Goal: Task Accomplishment & Management: Contribute content

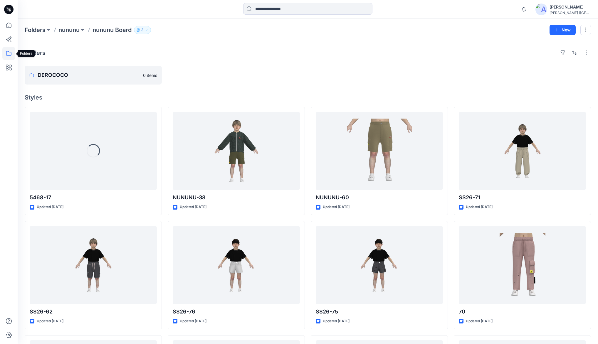
click at [8, 56] on icon at bounding box center [8, 53] width 13 height 13
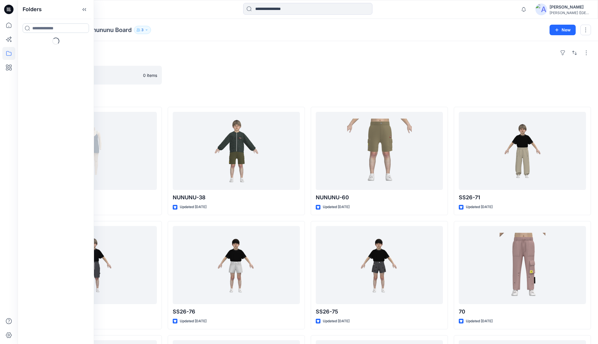
click at [39, 26] on input at bounding box center [56, 27] width 66 height 9
type input "***"
click at [36, 43] on mark "SER" at bounding box center [36, 41] width 8 height 8
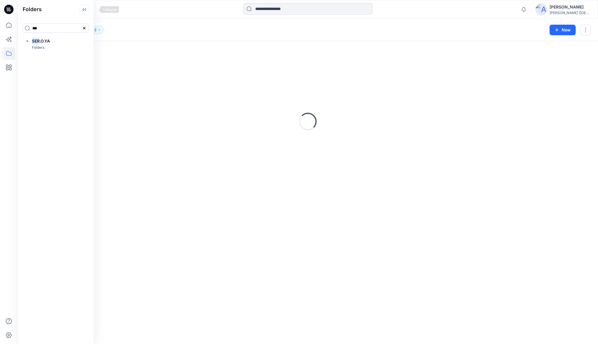
click at [84, 11] on icon at bounding box center [82, 9] width 1 height 3
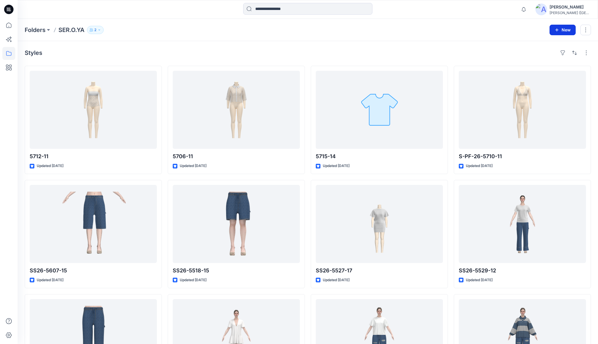
click at [557, 32] on button "New" at bounding box center [562, 30] width 26 height 11
click at [540, 45] on p "New Style" at bounding box center [544, 44] width 20 height 7
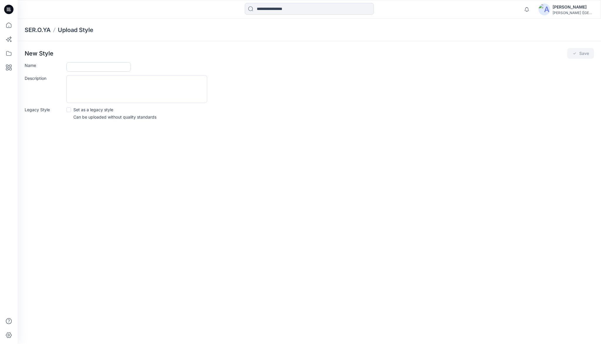
click at [76, 67] on input "Name" at bounding box center [98, 66] width 65 height 9
click at [86, 67] on input "Name" at bounding box center [98, 66] width 65 height 9
type input "*******"
click at [581, 55] on button "Save" at bounding box center [580, 53] width 27 height 11
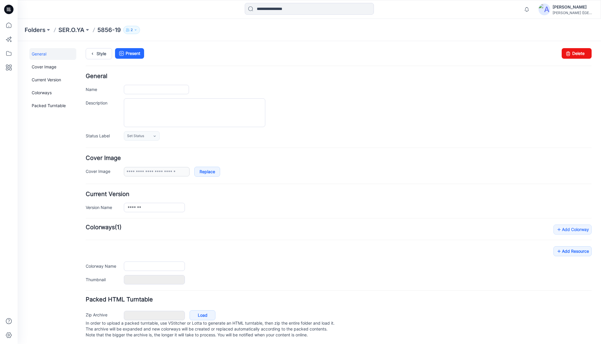
type input "*******"
type input "**********"
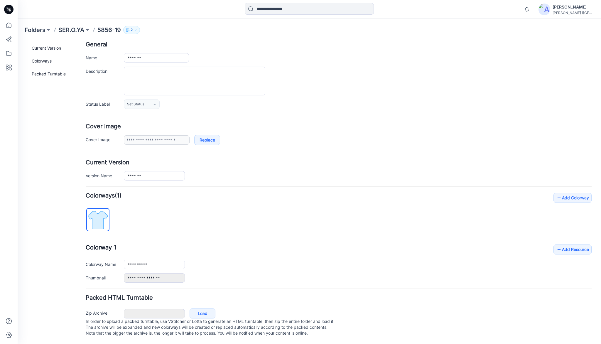
scroll to position [36, 0]
click at [564, 245] on link "Add Resource" at bounding box center [573, 250] width 38 height 10
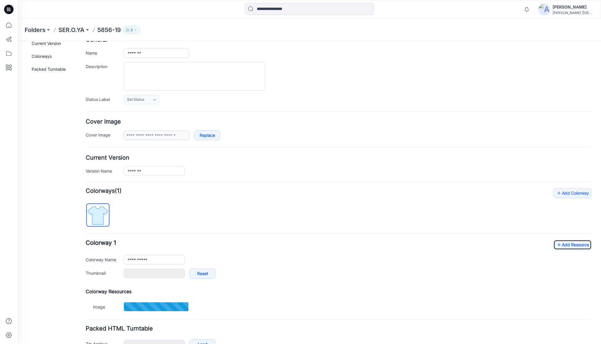
type input "**********"
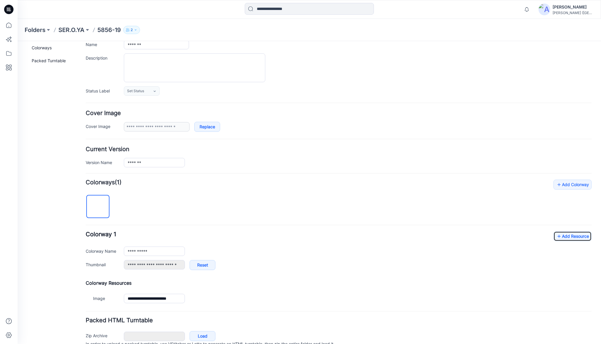
scroll to position [72, 0]
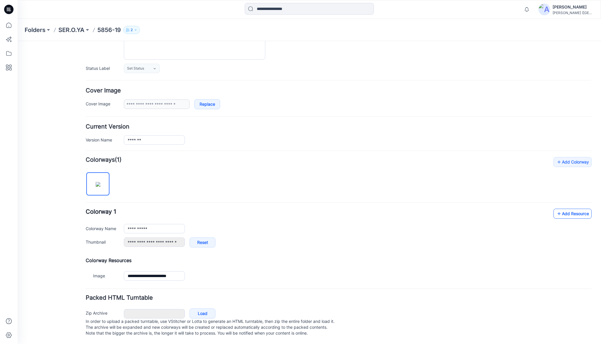
click at [567, 209] on link "Add Resource" at bounding box center [573, 214] width 38 height 10
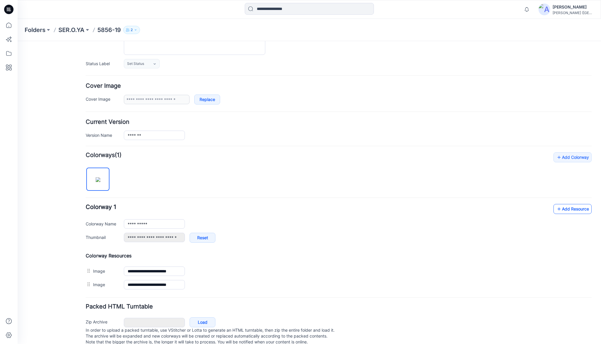
click at [579, 210] on link "Add Resource" at bounding box center [573, 209] width 38 height 10
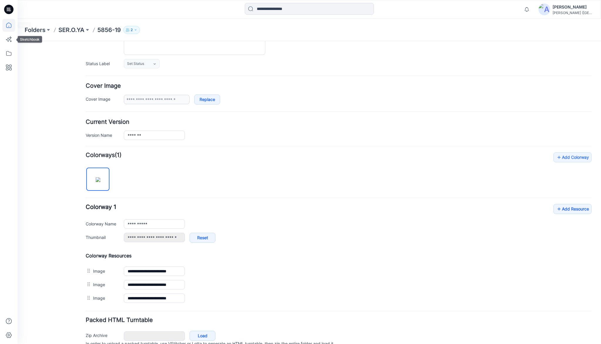
click at [8, 28] on icon at bounding box center [8, 25] width 13 height 13
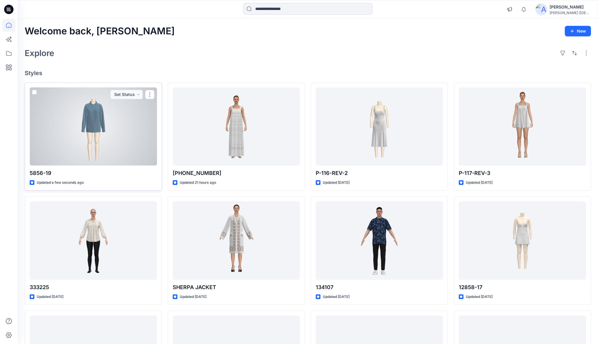
click at [99, 122] on div at bounding box center [93, 126] width 127 height 78
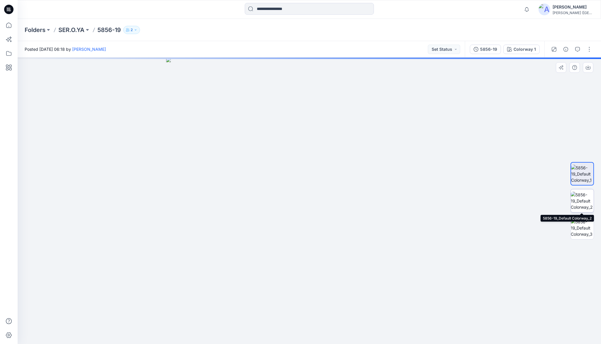
click at [589, 203] on img at bounding box center [582, 201] width 23 height 18
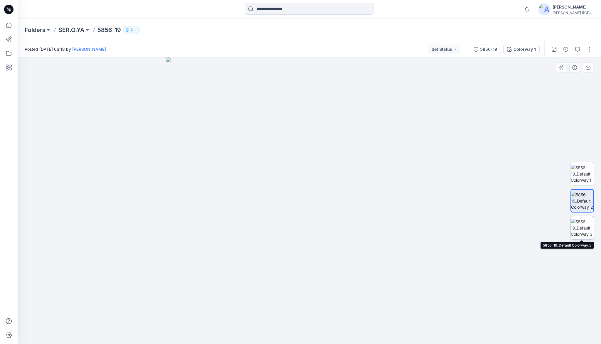
click at [582, 227] on img at bounding box center [582, 228] width 23 height 18
click at [9, 23] on icon at bounding box center [8, 25] width 5 height 5
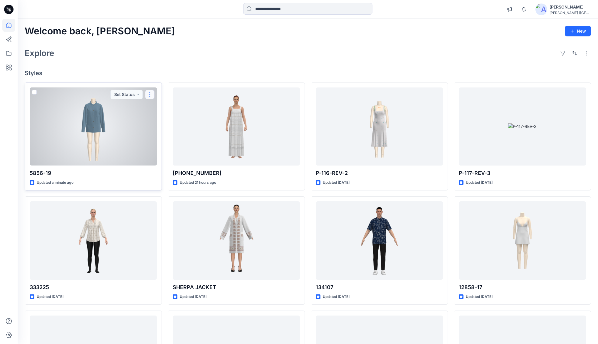
click at [151, 96] on button "button" at bounding box center [149, 94] width 9 height 9
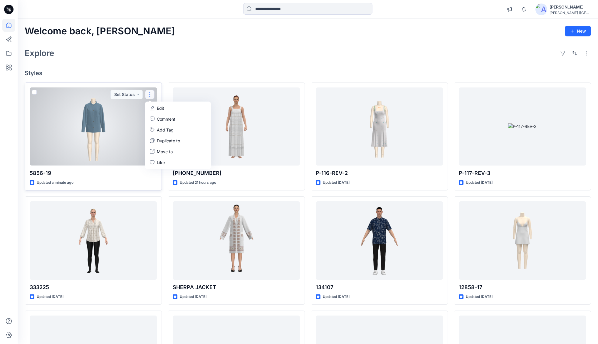
click at [160, 109] on p "Edit" at bounding box center [160, 108] width 7 height 6
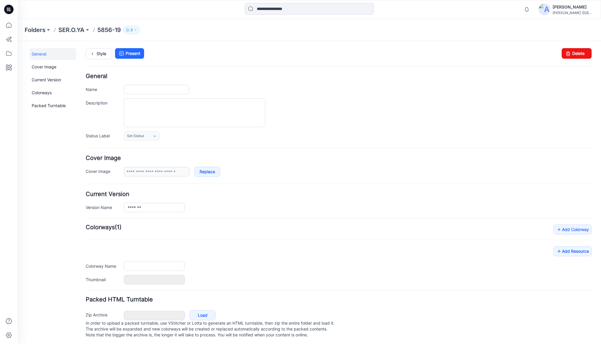
type input "*******"
type input "**********"
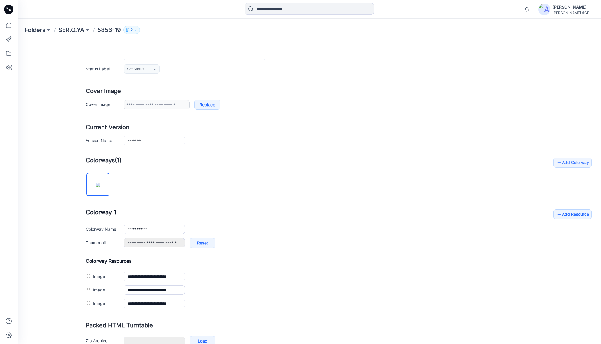
scroll to position [99, 0]
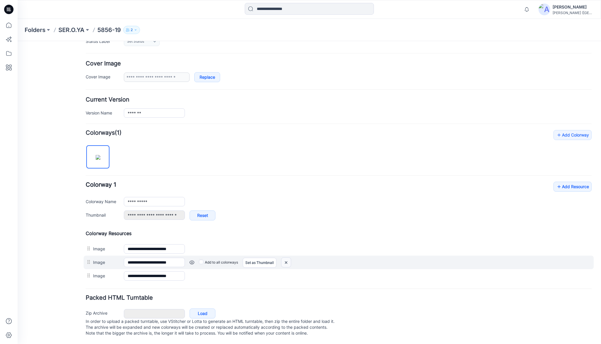
drag, startPoint x: 284, startPoint y: 256, endPoint x: 339, endPoint y: 64, distance: 200.0
click at [284, 258] on img at bounding box center [286, 263] width 9 height 10
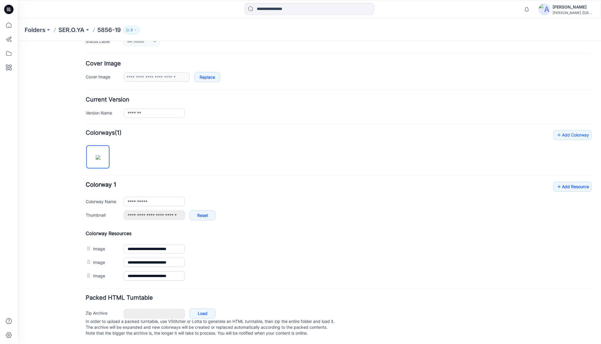
scroll to position [86, 0]
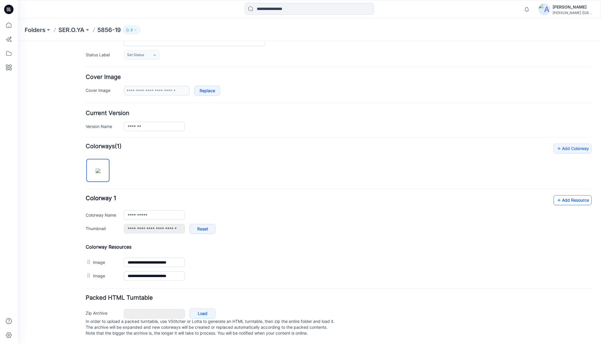
click at [567, 198] on link "Add Resource" at bounding box center [573, 200] width 38 height 10
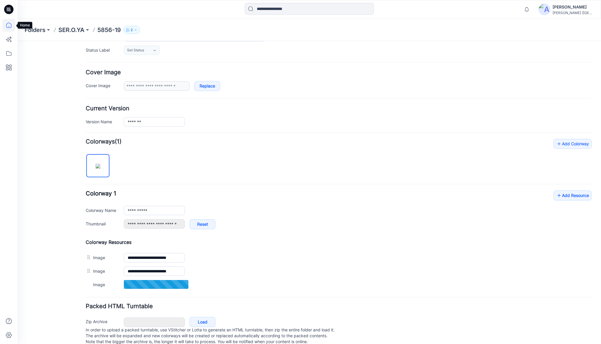
click at [9, 27] on icon at bounding box center [9, 26] width 0 height 1
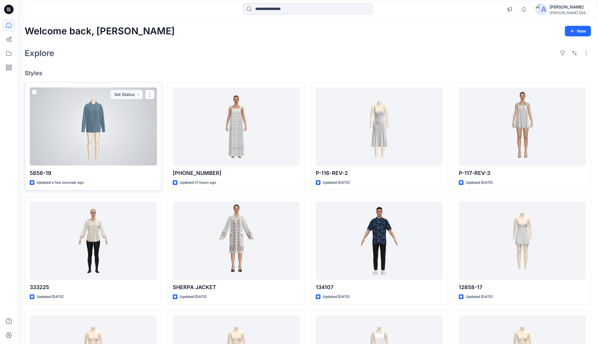
click at [100, 118] on div at bounding box center [93, 126] width 127 height 78
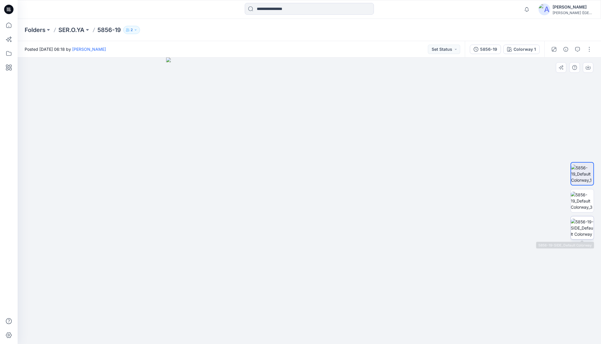
click at [588, 224] on img at bounding box center [582, 228] width 23 height 18
click at [581, 203] on img at bounding box center [582, 201] width 23 height 18
click at [584, 220] on img at bounding box center [582, 228] width 23 height 18
click at [578, 195] on img at bounding box center [582, 201] width 23 height 18
click at [10, 26] on icon at bounding box center [8, 25] width 13 height 13
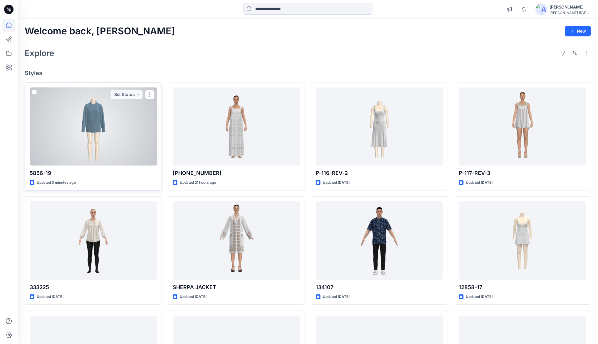
drag, startPoint x: 149, startPoint y: 94, endPoint x: 149, endPoint y: 100, distance: 5.6
click at [149, 94] on button "button" at bounding box center [149, 94] width 9 height 9
click at [166, 140] on p "Duplicate to..." at bounding box center [170, 141] width 27 height 6
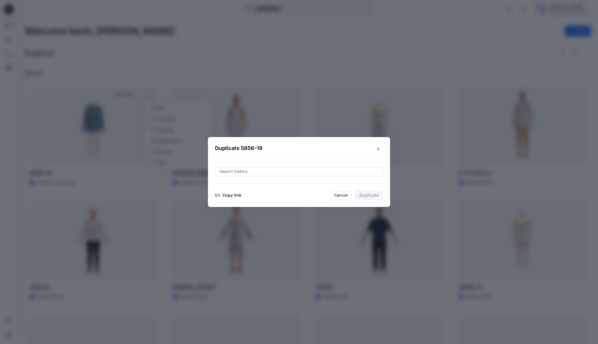
click at [240, 195] on button "Copy link" at bounding box center [228, 195] width 27 height 7
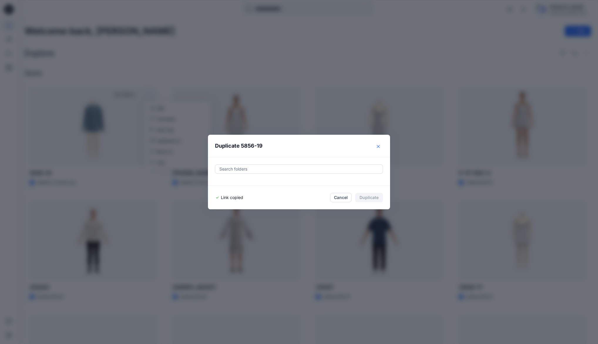
click at [378, 146] on button "Close" at bounding box center [377, 146] width 9 height 9
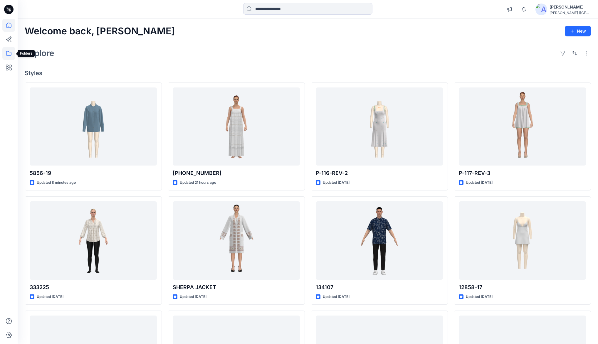
click at [9, 53] on icon at bounding box center [8, 53] width 13 height 13
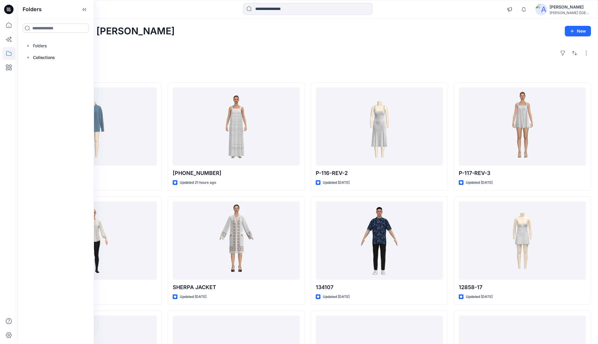
drag, startPoint x: 46, startPoint y: 29, endPoint x: 46, endPoint y: 32, distance: 3.5
click at [46, 29] on input at bounding box center [56, 27] width 66 height 9
type input "***"
click at [39, 62] on p "Folders" at bounding box center [38, 62] width 12 height 6
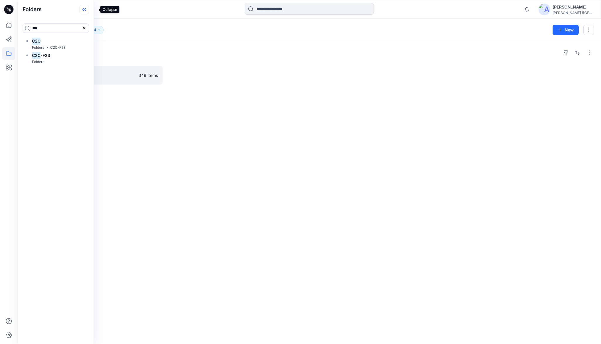
click at [86, 9] on icon at bounding box center [85, 9] width 1 height 3
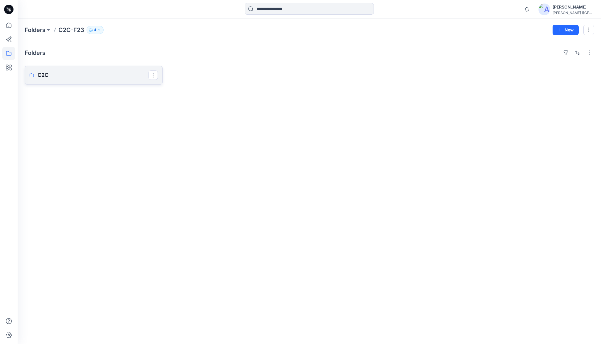
click at [56, 73] on p "C2C" at bounding box center [93, 75] width 111 height 8
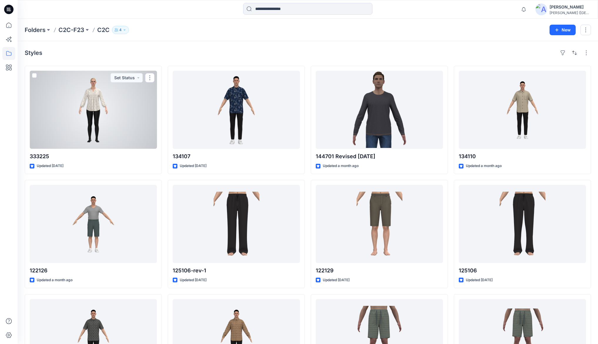
click at [113, 116] on div at bounding box center [93, 110] width 127 height 78
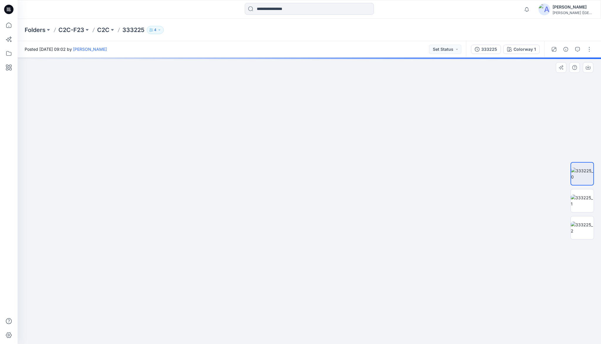
drag, startPoint x: 319, startPoint y: 107, endPoint x: 318, endPoint y: 164, distance: 56.7
drag, startPoint x: 362, startPoint y: 127, endPoint x: 274, endPoint y: 166, distance: 95.7
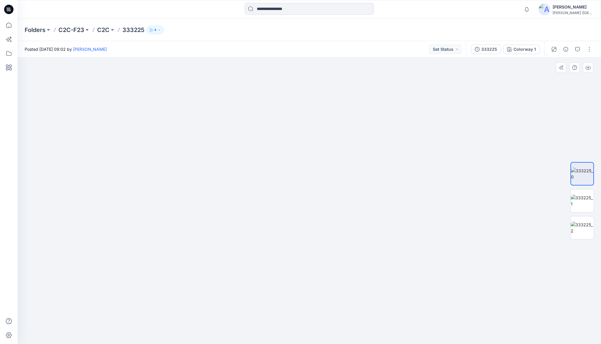
drag, startPoint x: 332, startPoint y: 141, endPoint x: 328, endPoint y: 150, distance: 9.8
